Goal: Task Accomplishment & Management: Use online tool/utility

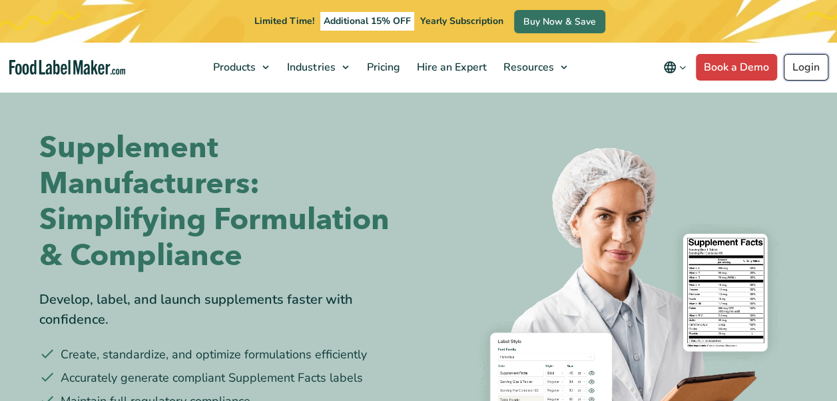
click at [806, 75] on link "Login" at bounding box center [806, 67] width 45 height 27
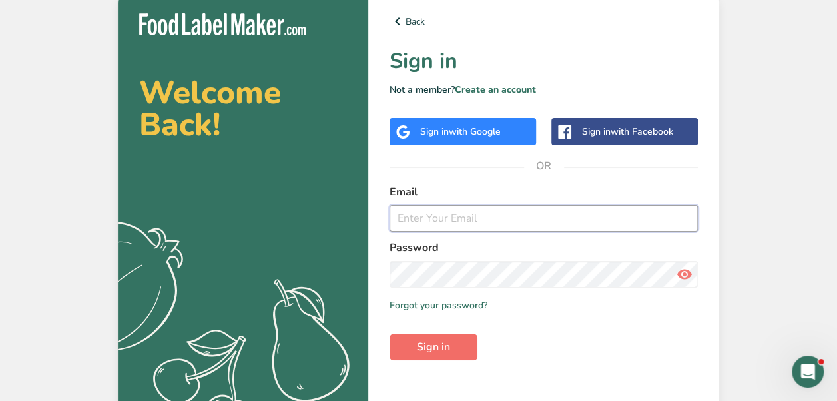
type input "[EMAIL_ADDRESS][DOMAIN_NAME]"
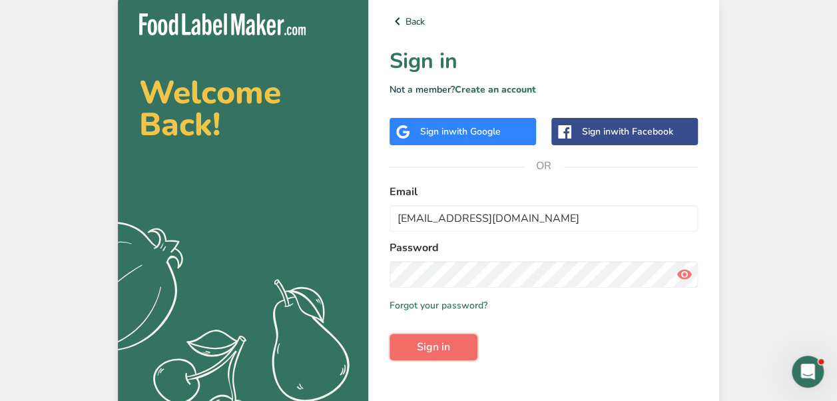
click at [436, 352] on span "Sign in" at bounding box center [433, 347] width 33 height 16
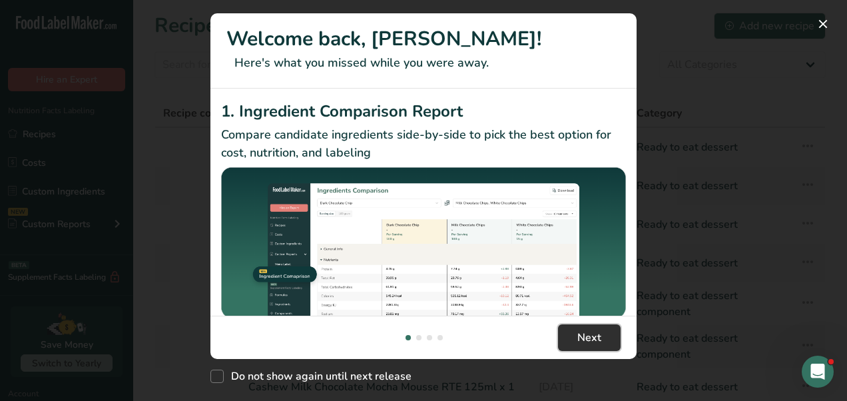
click at [599, 342] on span "Next" at bounding box center [589, 338] width 24 height 16
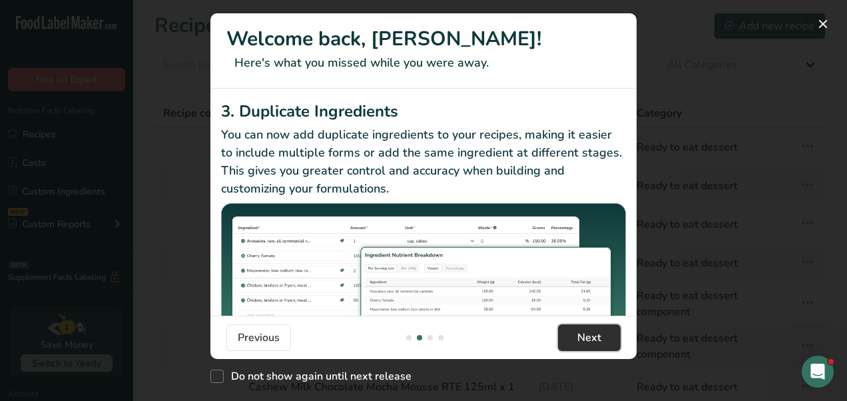
click at [599, 342] on span "Next" at bounding box center [589, 338] width 24 height 16
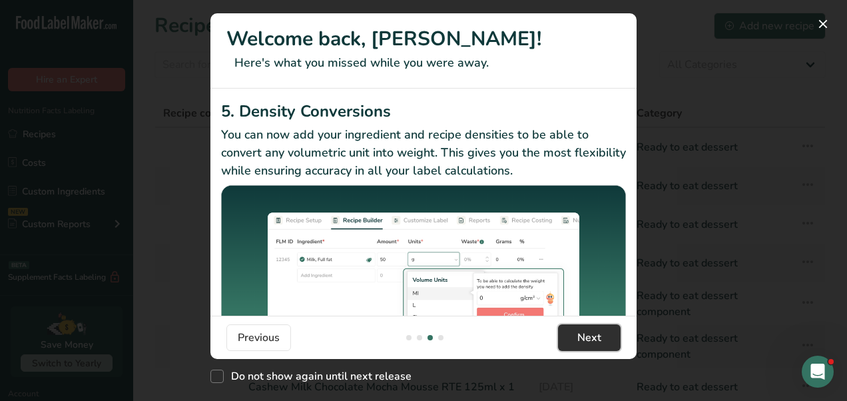
click at [599, 342] on span "Next" at bounding box center [589, 338] width 24 height 16
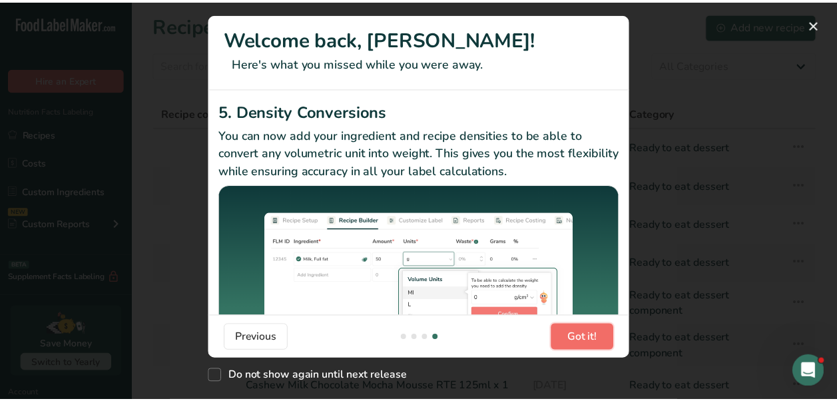
scroll to position [0, 1279]
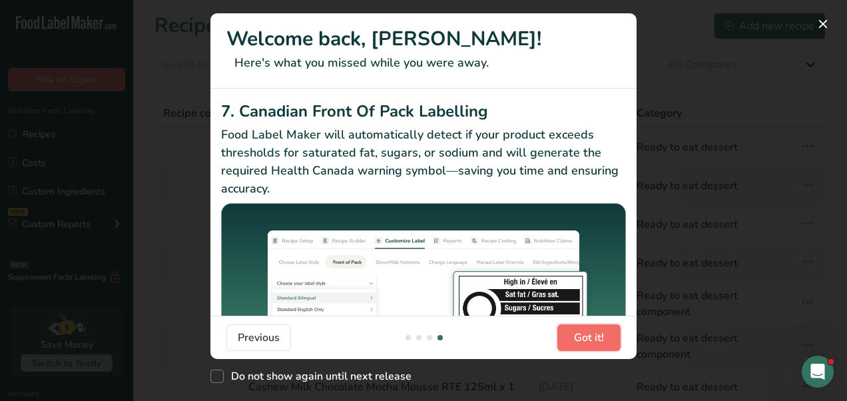
click at [599, 342] on span "Got it!" at bounding box center [589, 338] width 30 height 16
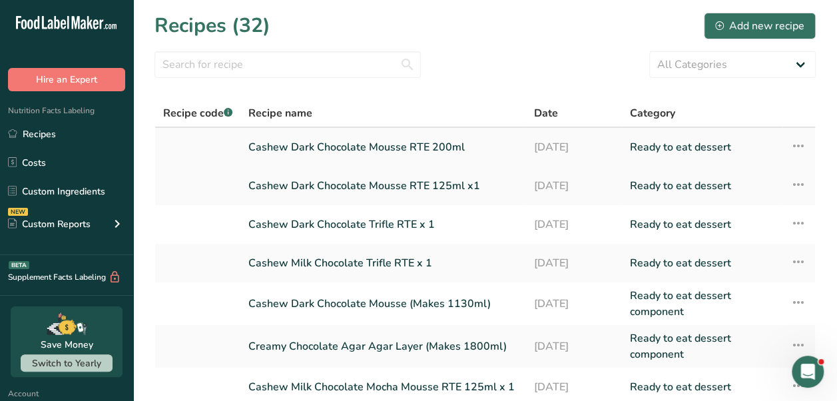
click at [338, 143] on link "Cashew Dark Chocolate Mousse RTE 200ml" at bounding box center [382, 147] width 269 height 28
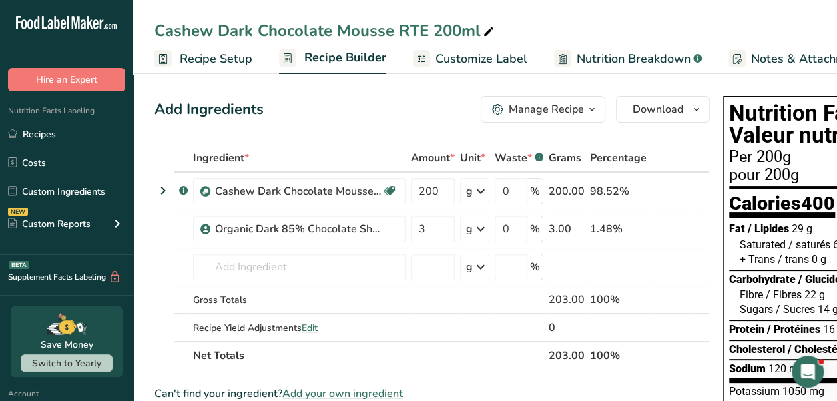
scroll to position [0, 187]
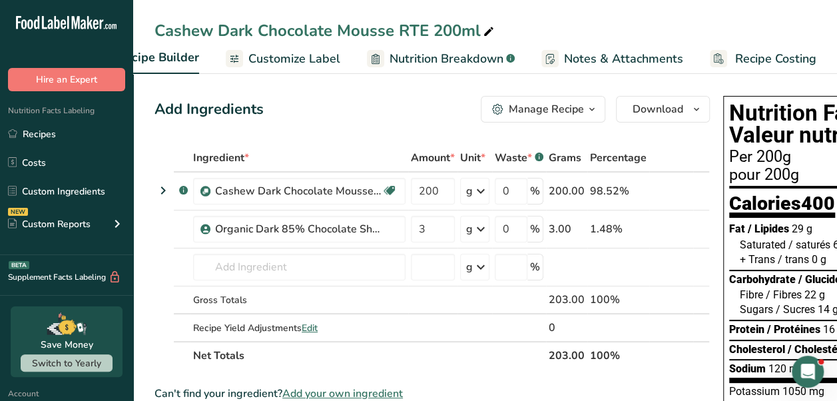
click at [779, 60] on span "Recipe Costing" at bounding box center [775, 59] width 81 height 18
